Goal: Task Accomplishment & Management: Manage account settings

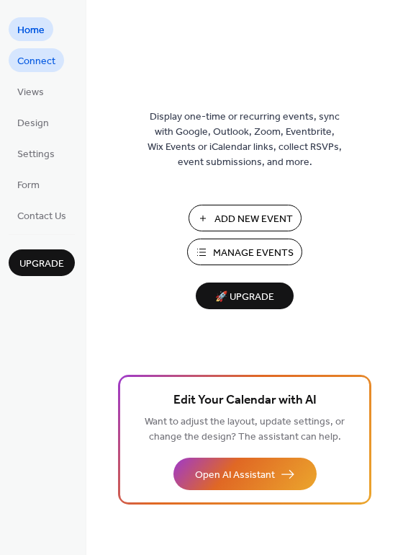
click at [45, 69] on span "Connect" at bounding box center [36, 61] width 38 height 15
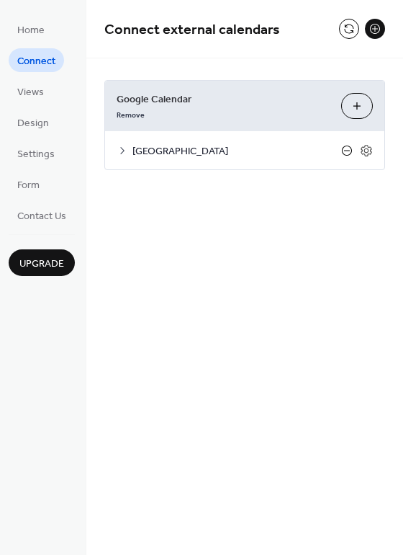
click at [346, 153] on icon at bounding box center [348, 151] width 12 height 12
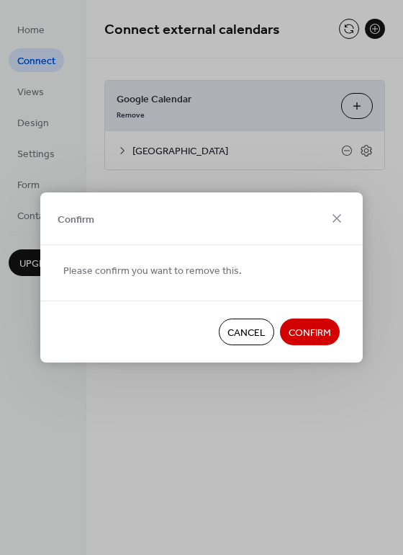
click at [311, 333] on span "Confirm" at bounding box center [310, 333] width 43 height 15
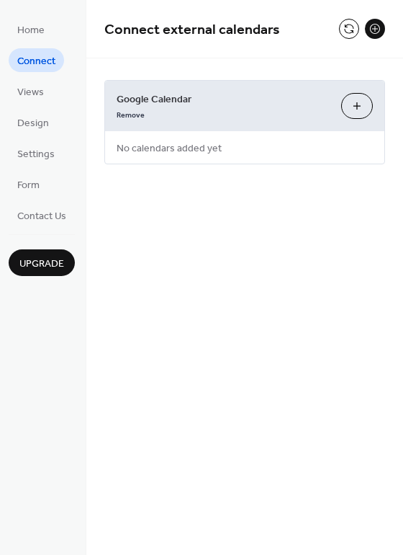
click at [273, 111] on div "Remove" at bounding box center [223, 113] width 213 height 15
click at [359, 110] on button "Choose Calendars" at bounding box center [358, 106] width 32 height 26
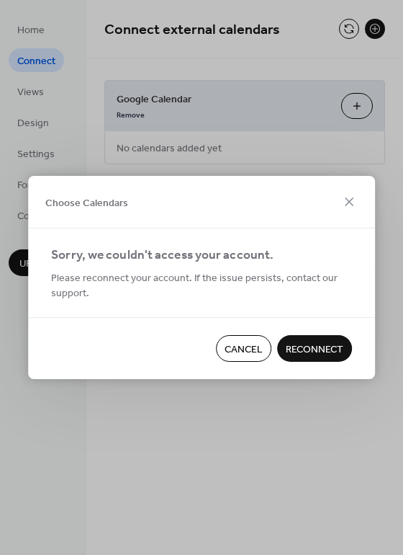
click at [239, 352] on span "Cancel" at bounding box center [244, 349] width 38 height 15
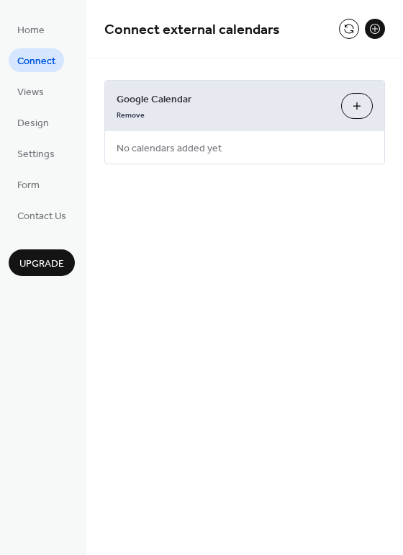
click at [347, 105] on button "Choose Calendars" at bounding box center [358, 106] width 32 height 26
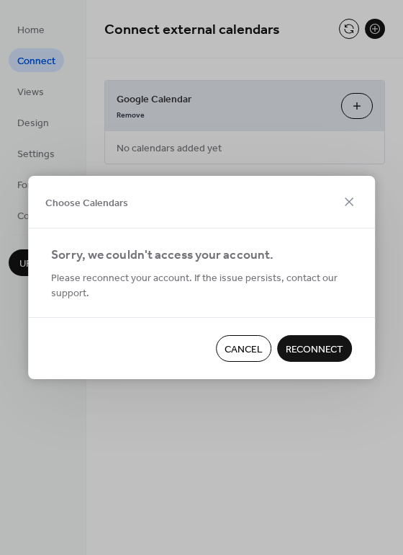
click at [293, 346] on span "Reconnect" at bounding box center [315, 349] width 58 height 15
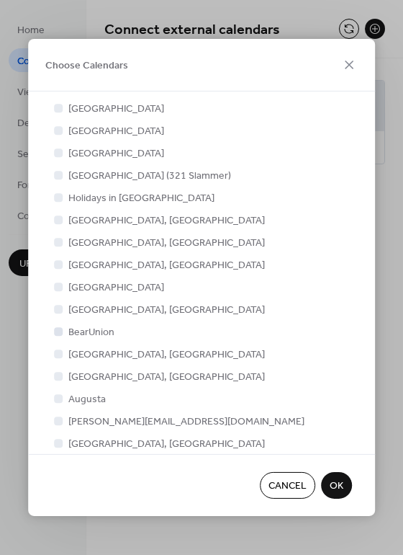
scroll to position [223, 0]
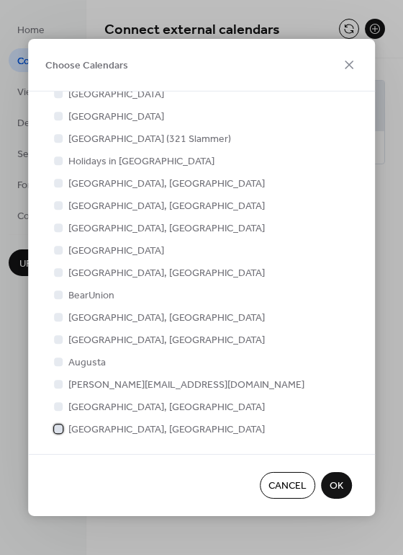
click at [58, 430] on div at bounding box center [58, 428] width 9 height 9
click at [334, 481] on span "OK" at bounding box center [337, 486] width 14 height 15
